Goal: Information Seeking & Learning: Learn about a topic

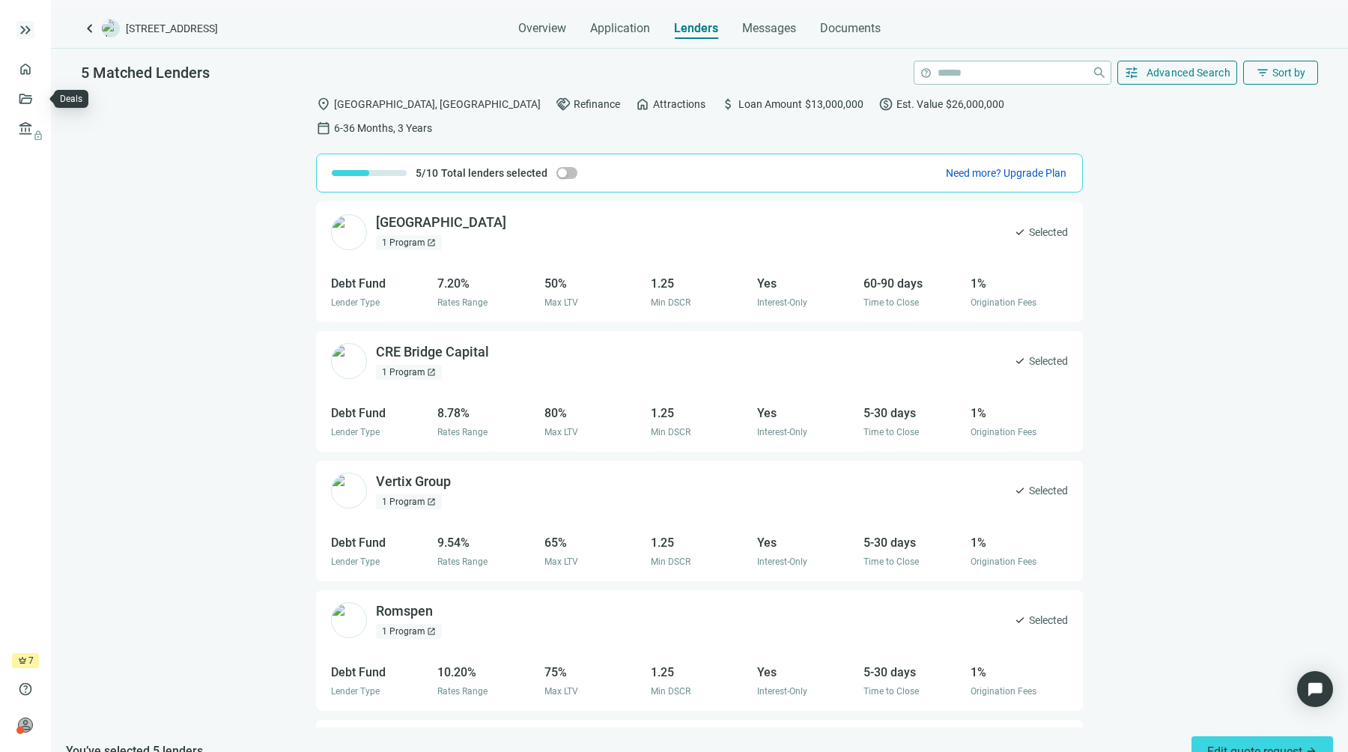
click at [20, 29] on span "keyboard_double_arrow_right" at bounding box center [25, 30] width 18 height 18
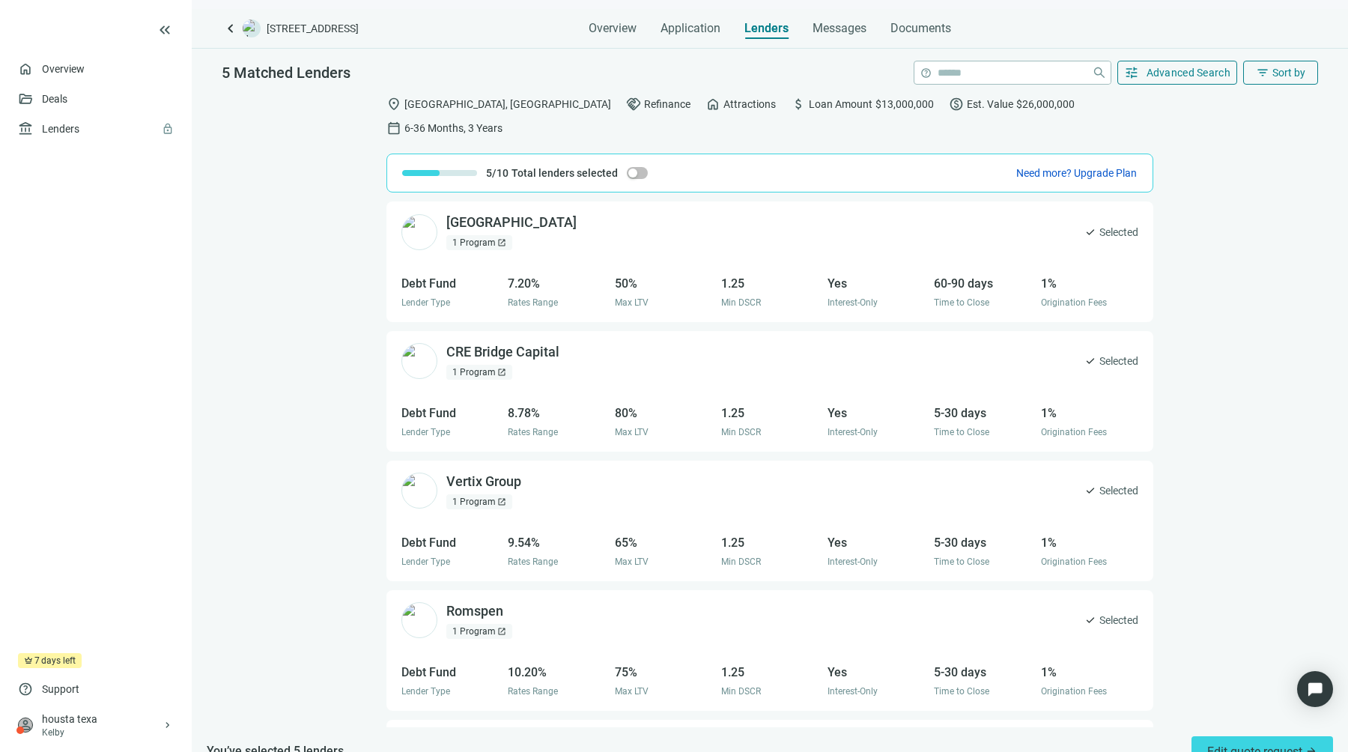
click at [301, 411] on div "North Field Capital open_in_new 1 Program open_in_new check Selected Debt Fund …" at bounding box center [770, 464] width 1157 height 526
click at [69, 64] on link "Overview" at bounding box center [64, 69] width 44 height 12
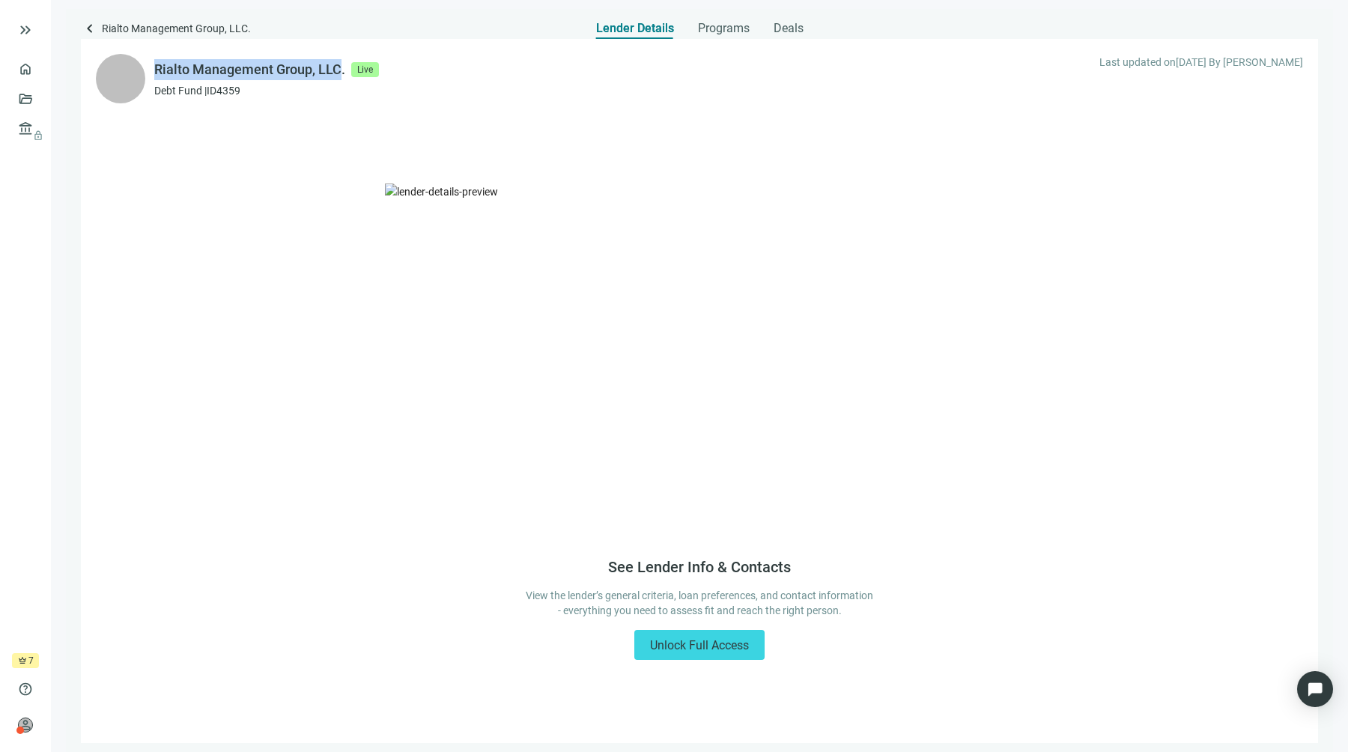
drag, startPoint x: 156, startPoint y: 70, endPoint x: 339, endPoint y: 70, distance: 183.5
click at [339, 70] on div "Rialto Management Group, LLC." at bounding box center [249, 69] width 191 height 21
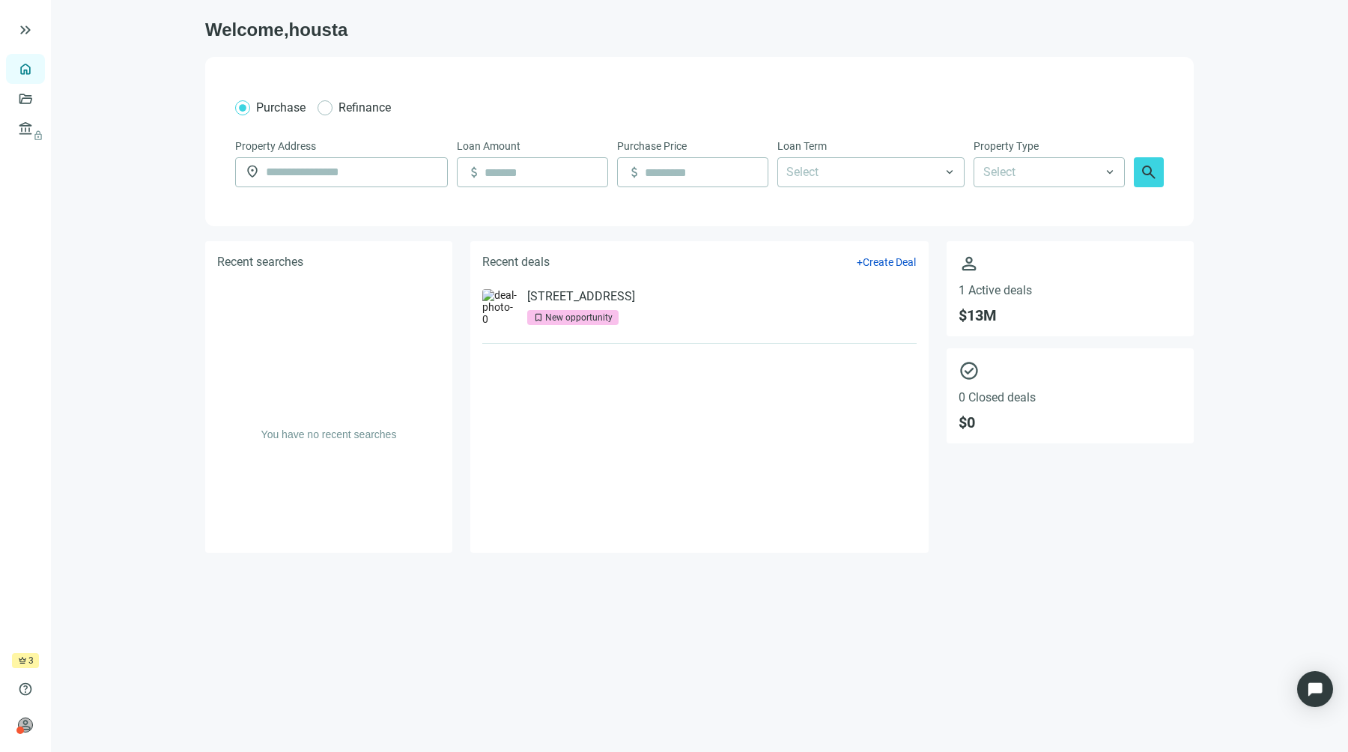
click at [635, 309] on div "N Congress Ave, Boynton Beach, FL 33426 bookmark New opportunity" at bounding box center [581, 307] width 108 height 36
click at [635, 294] on link "[STREET_ADDRESS]" at bounding box center [581, 296] width 108 height 15
